Goal: Transaction & Acquisition: Purchase product/service

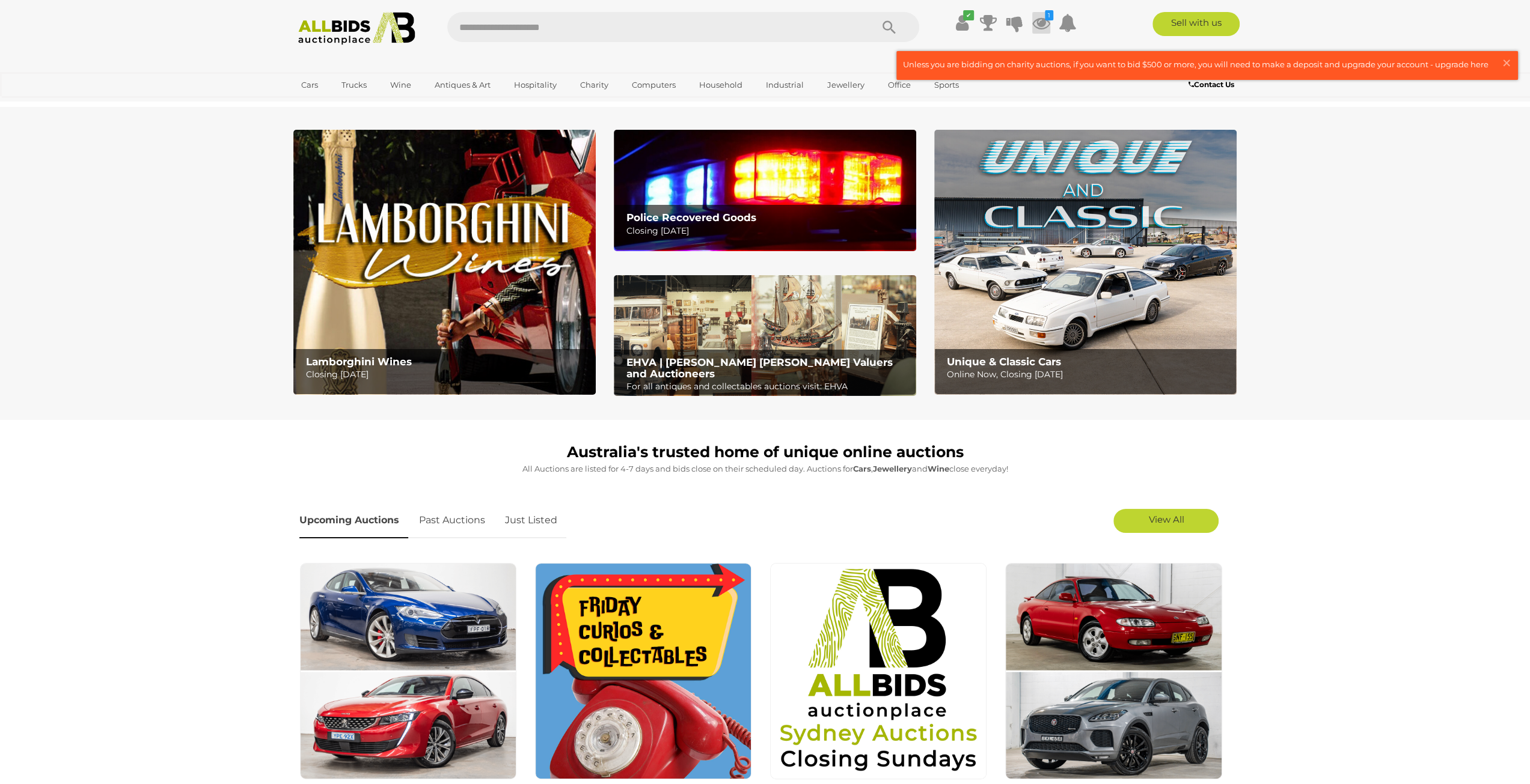
click at [1046, 21] on icon at bounding box center [1041, 23] width 18 height 21
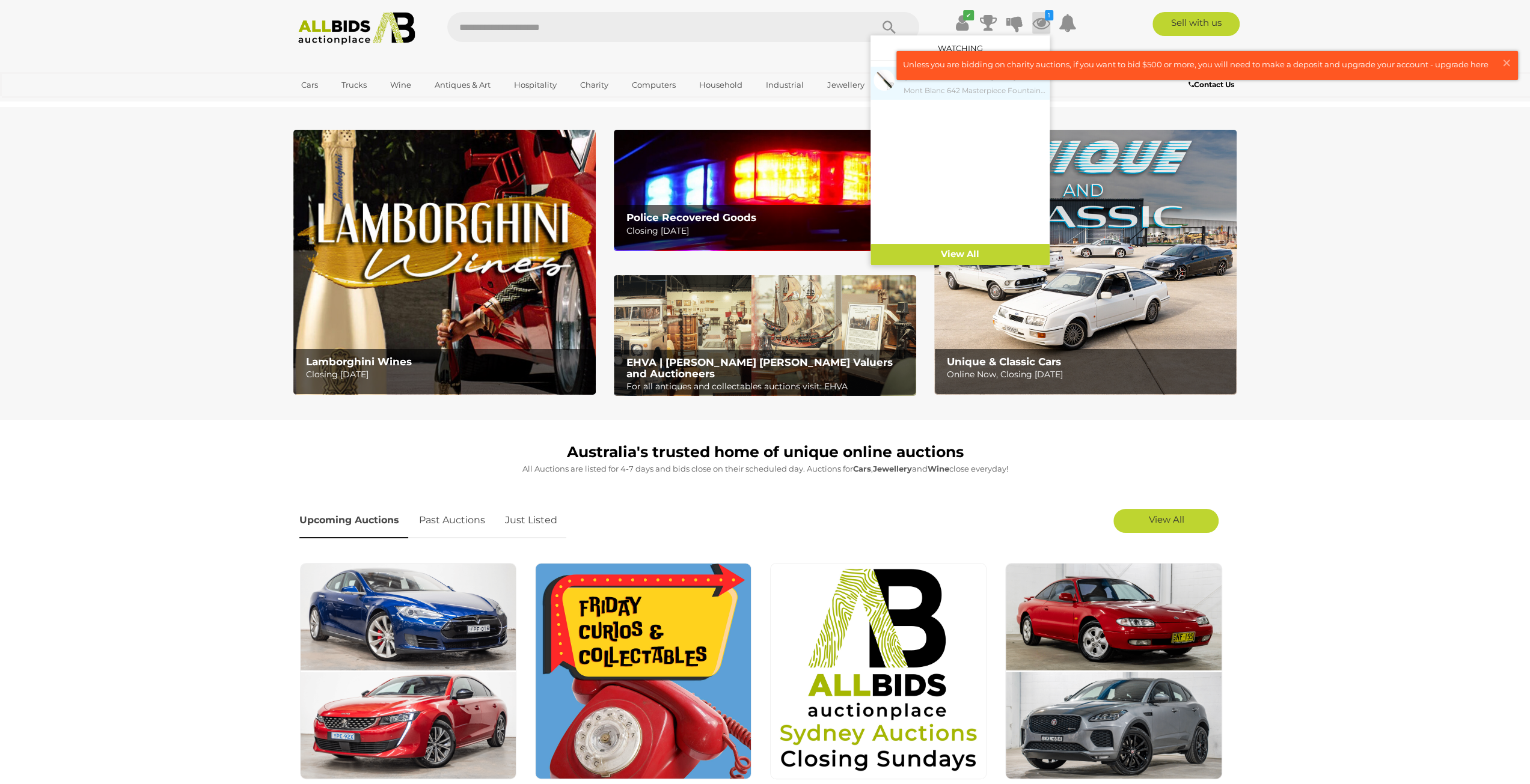
click at [984, 92] on small "Mont Blanc 642 Masterpiece Fountain Pen with 14CT Gold Nib" at bounding box center [975, 91] width 143 height 13
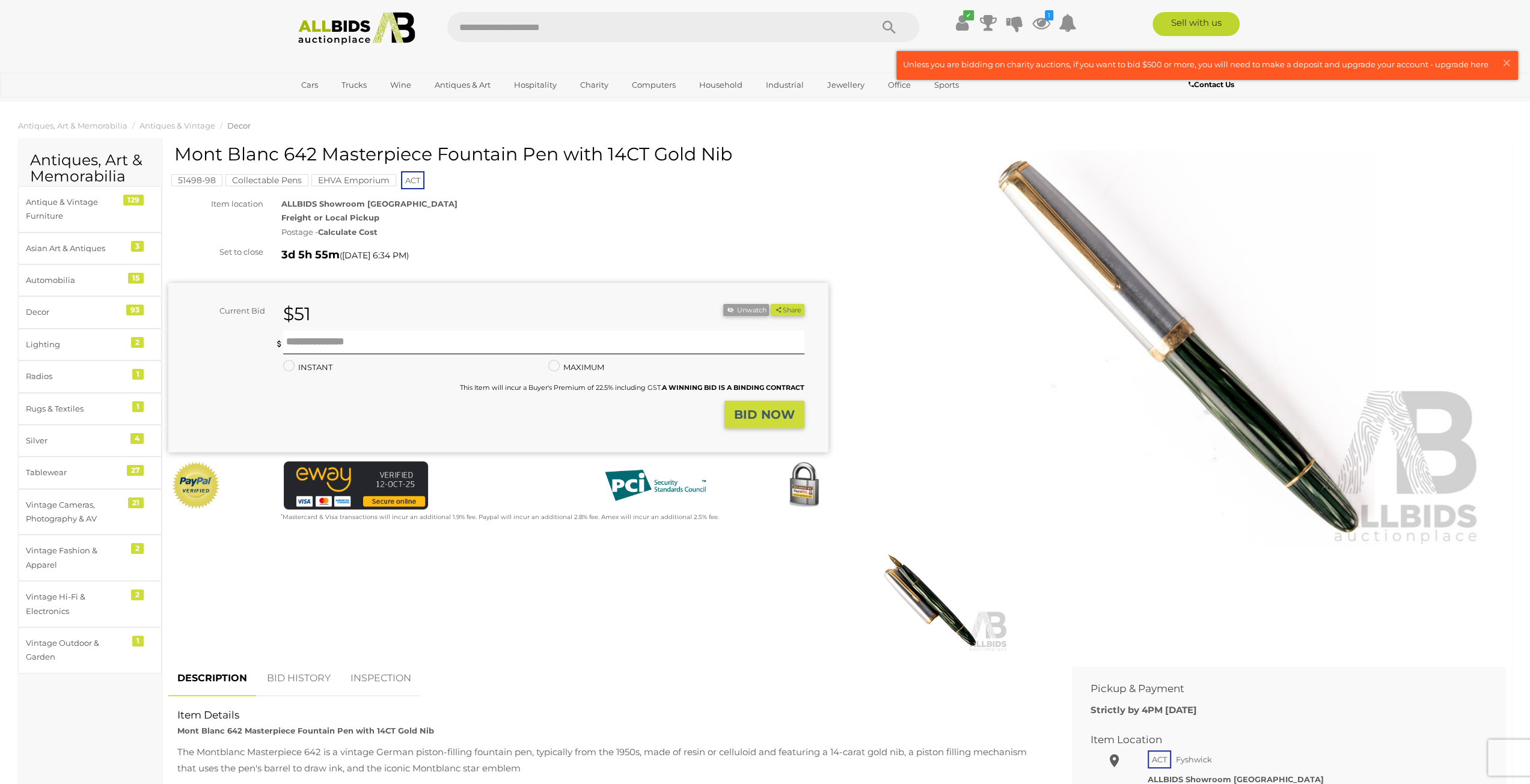
click at [309, 679] on link "BID HISTORY" at bounding box center [299, 678] width 82 height 35
